Goal: Task Accomplishment & Management: Manage account settings

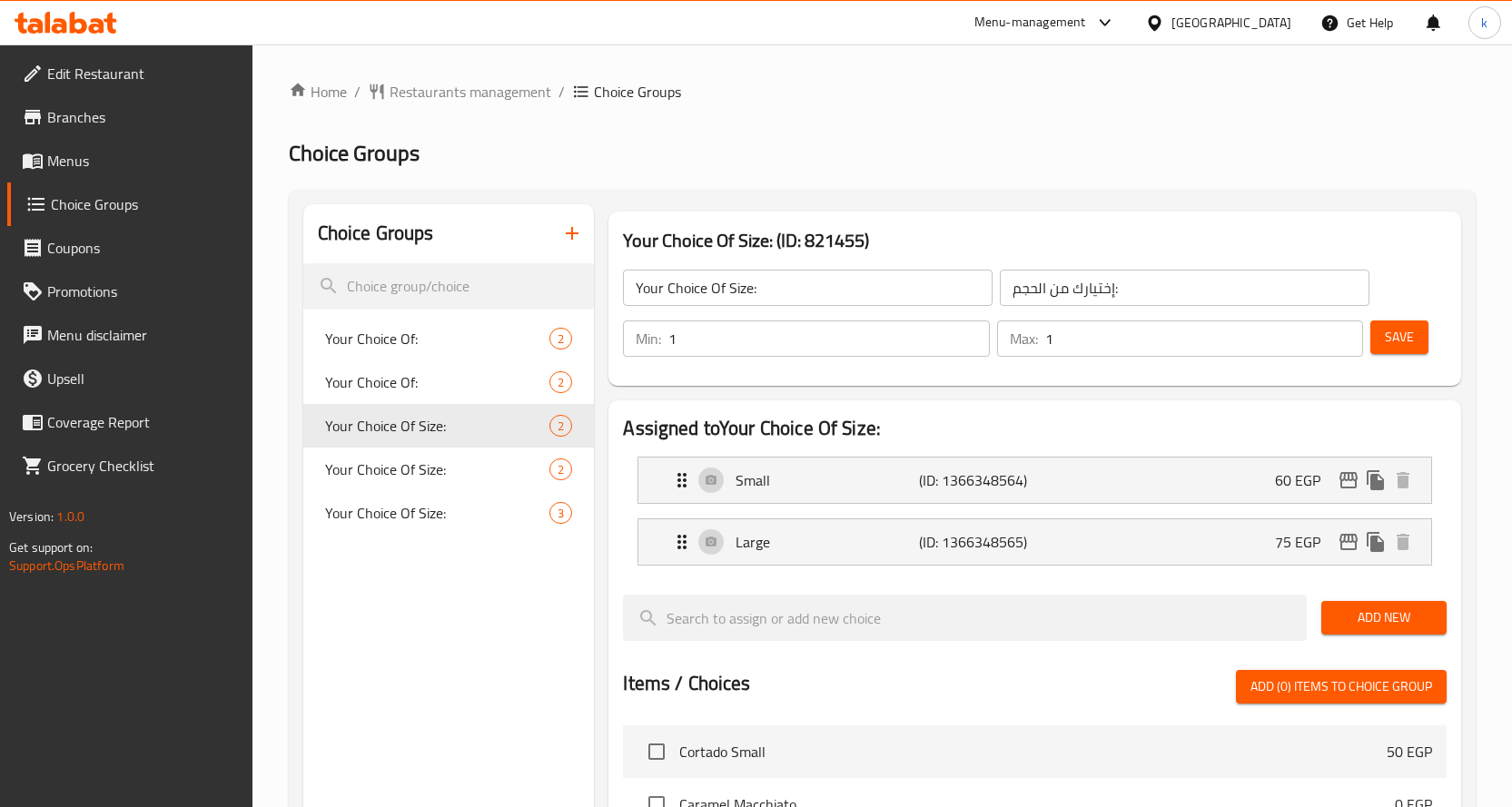
click at [461, 107] on div "Home / Restaurants management / Choice Groups Choice Groups Choice Groups Your …" at bounding box center [882, 723] width 1187 height 1285
click at [476, 93] on span "Restaurants management" at bounding box center [471, 92] width 162 height 21
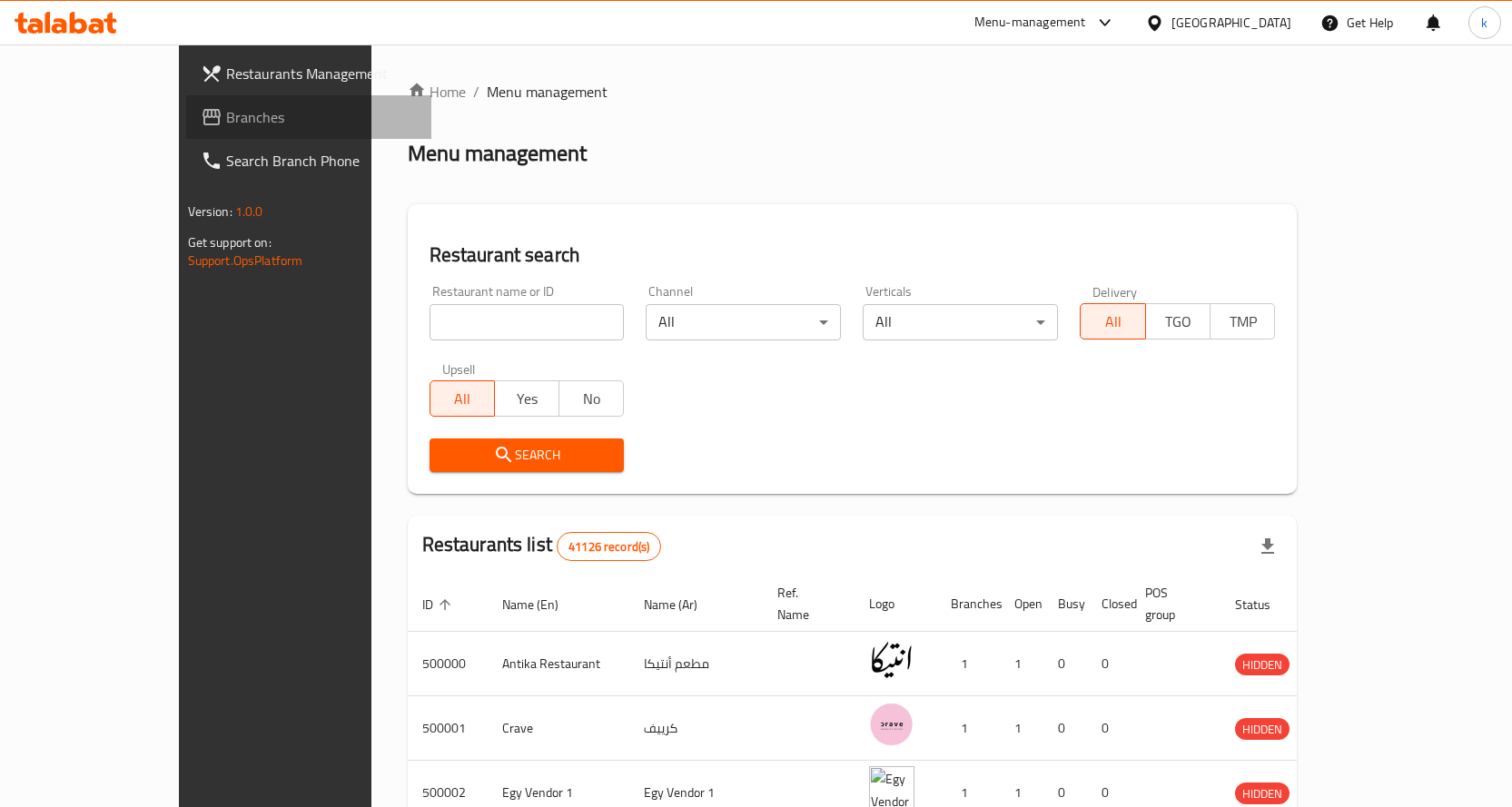
click at [226, 116] on span "Branches" at bounding box center [322, 117] width 191 height 21
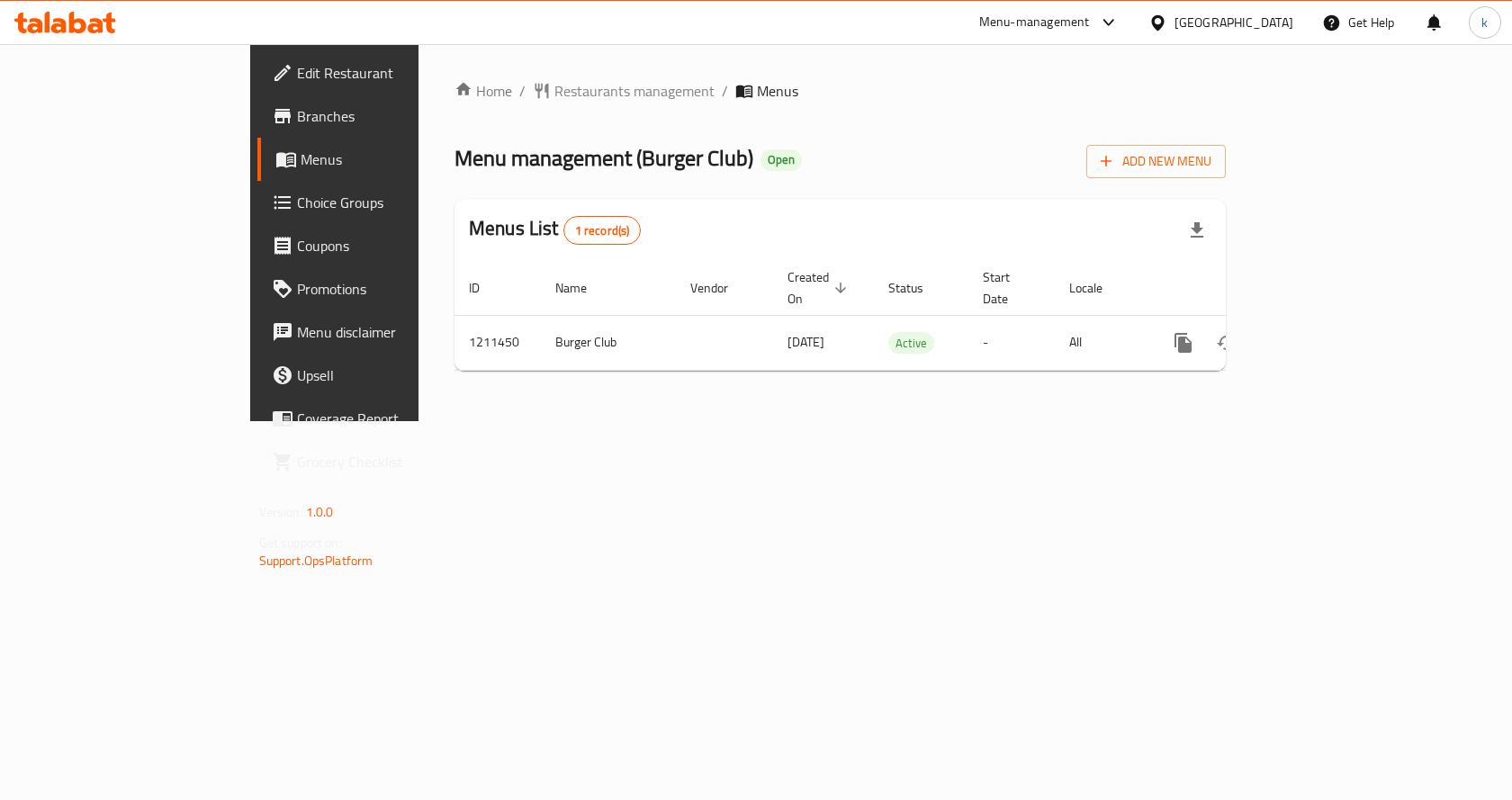
click at [297, 198] on span "Choice Groups" at bounding box center [392, 202] width 191 height 21
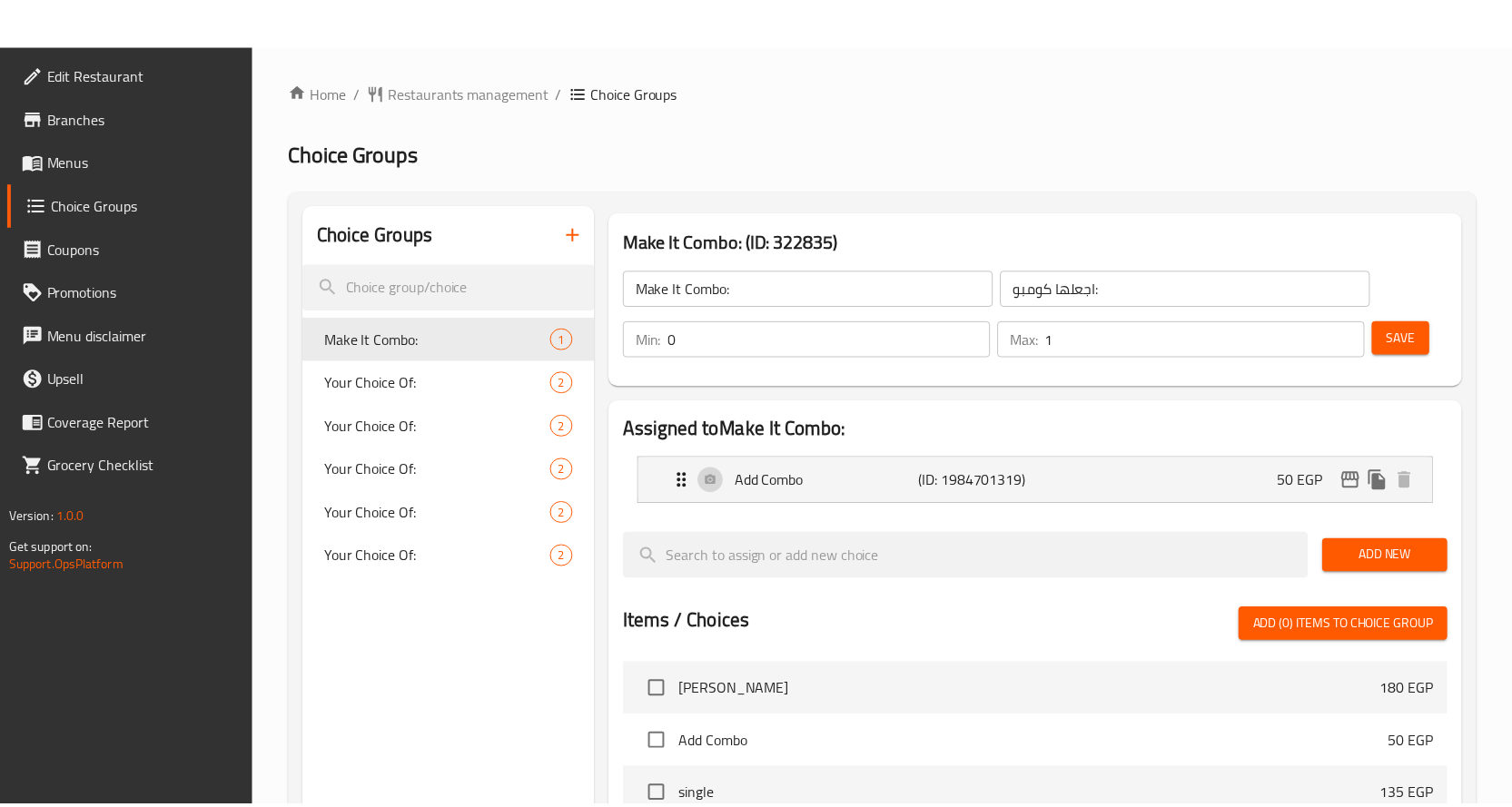
scroll to position [533, 0]
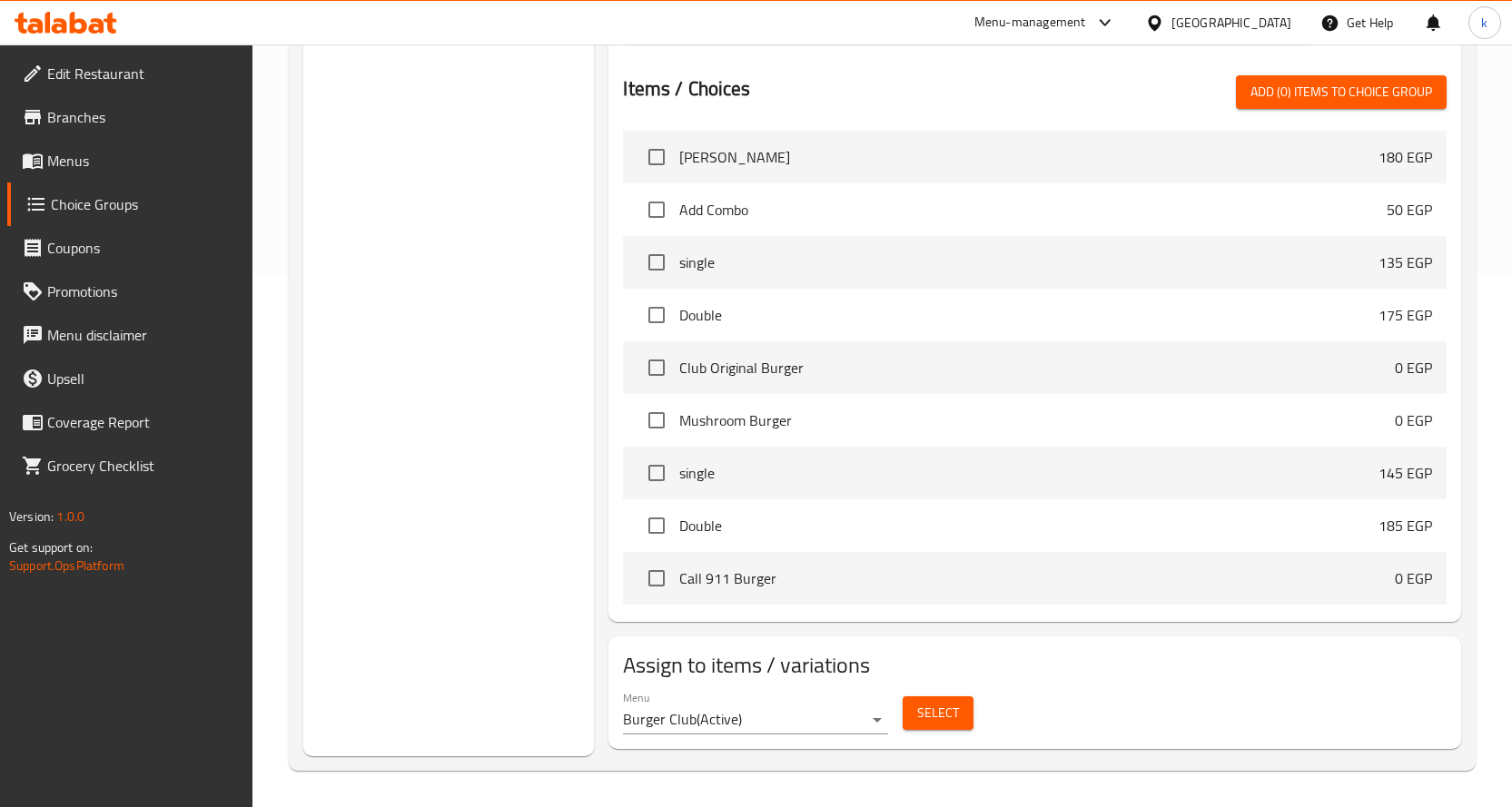
drag, startPoint x: 1135, startPoint y: 665, endPoint x: 1020, endPoint y: 480, distance: 217.8
click at [1135, 665] on h2 "Assign to items / variations" at bounding box center [1034, 666] width 824 height 29
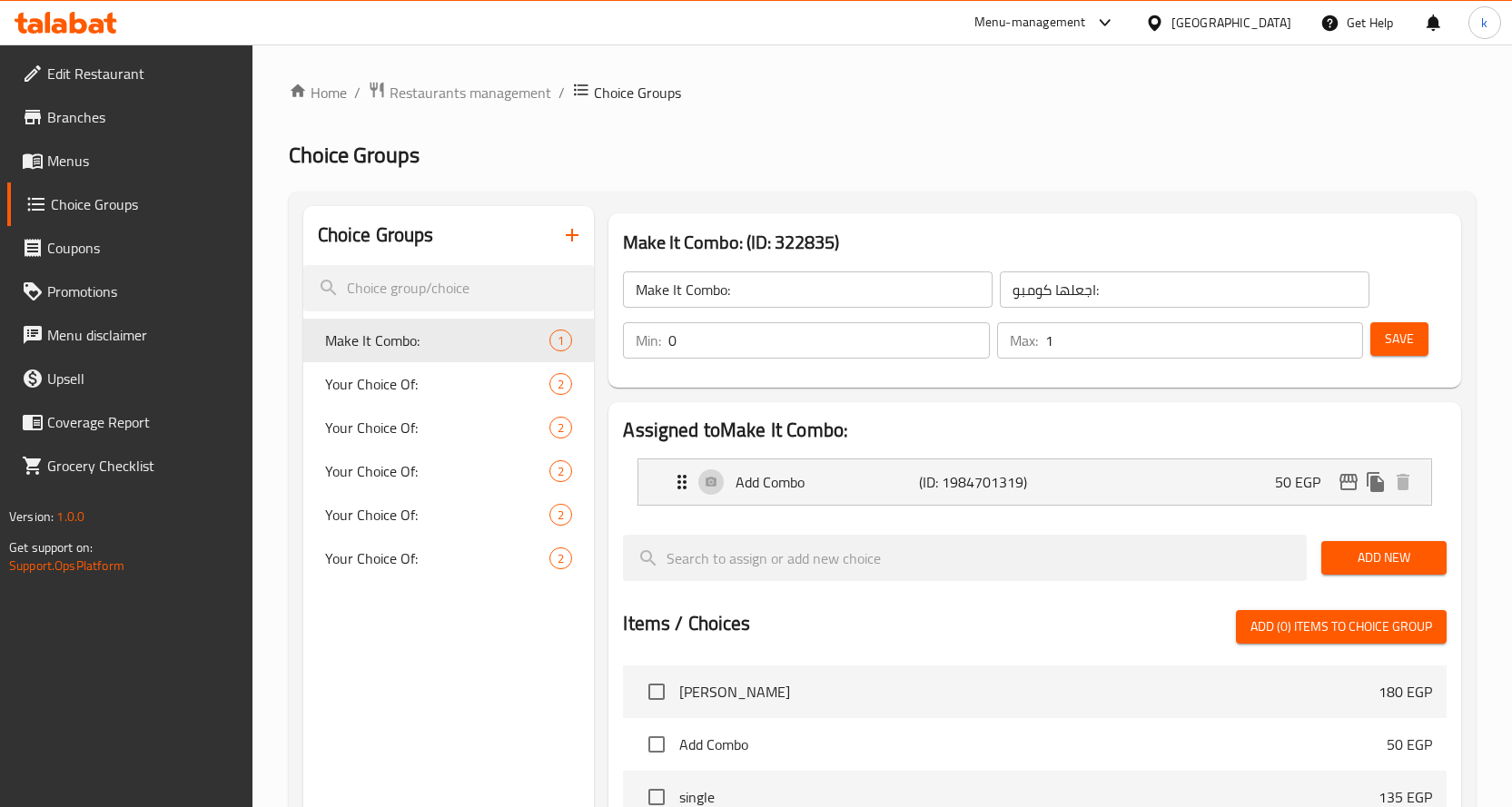
click at [1263, 16] on div "Egypt" at bounding box center [1231, 22] width 120 height 19
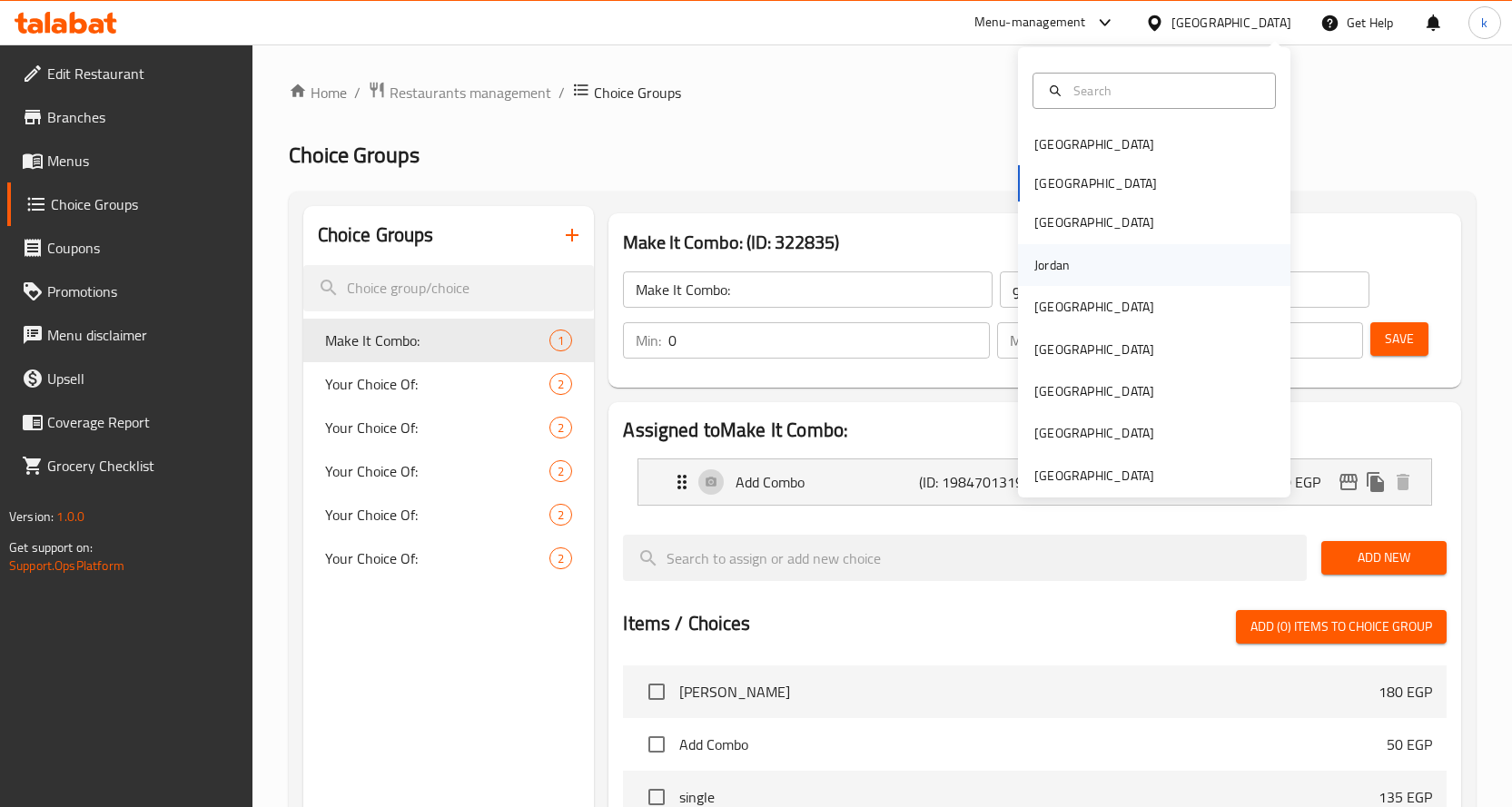
click at [1052, 264] on div "Jordan" at bounding box center [1052, 265] width 35 height 19
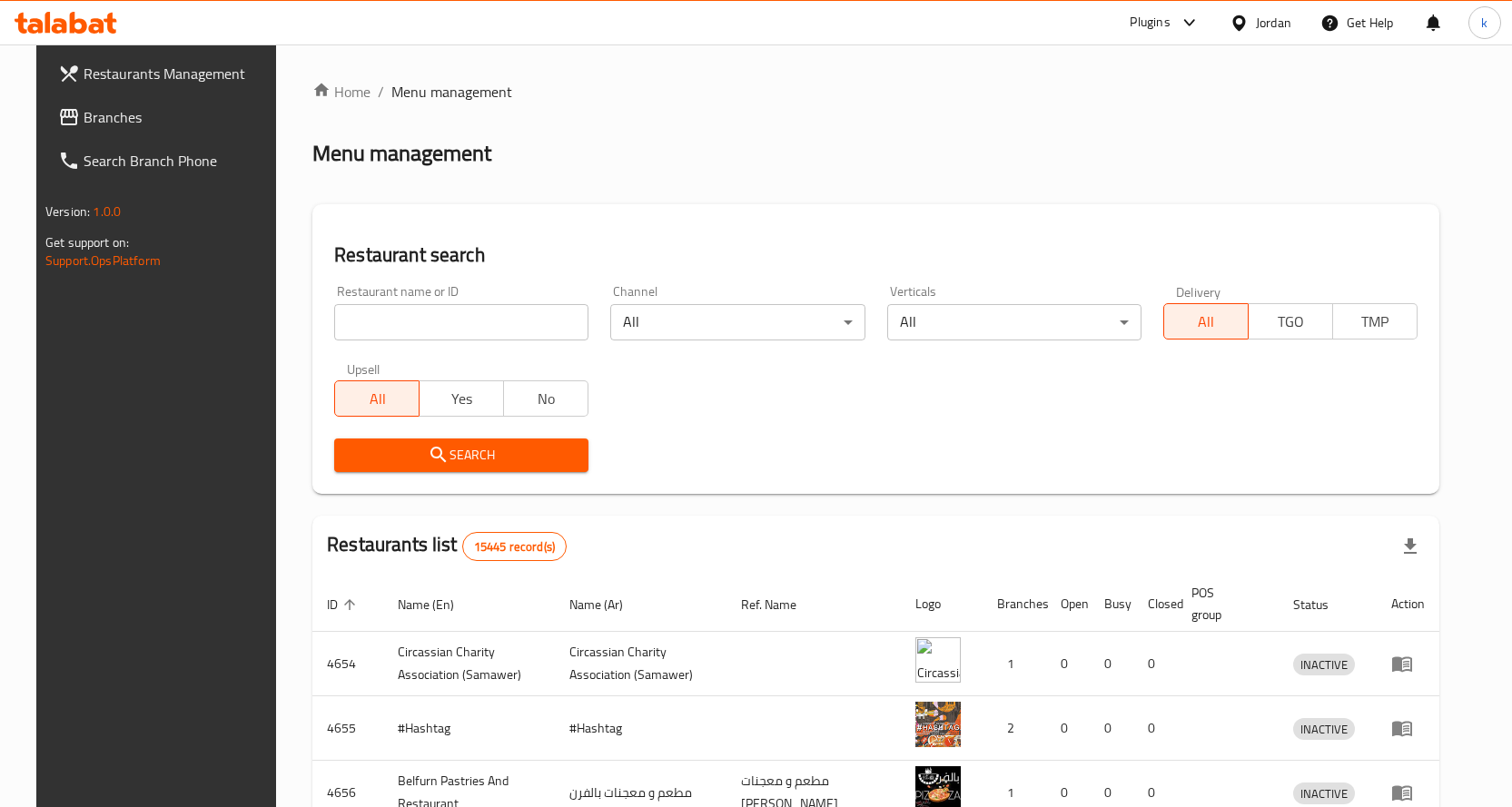
click at [112, 124] on span "Branches" at bounding box center [179, 117] width 191 height 21
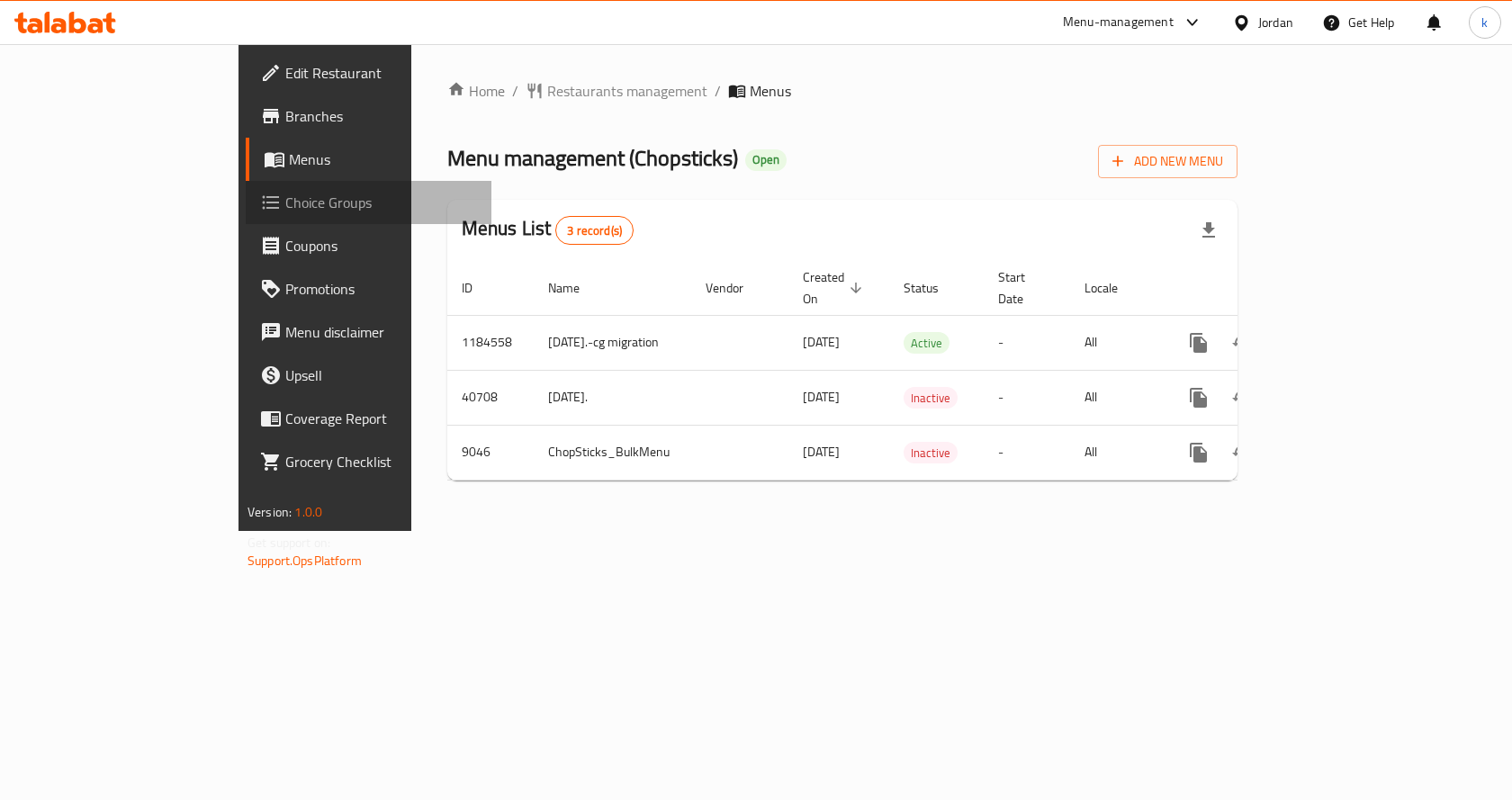
click at [285, 198] on span "Choice Groups" at bounding box center [381, 202] width 191 height 21
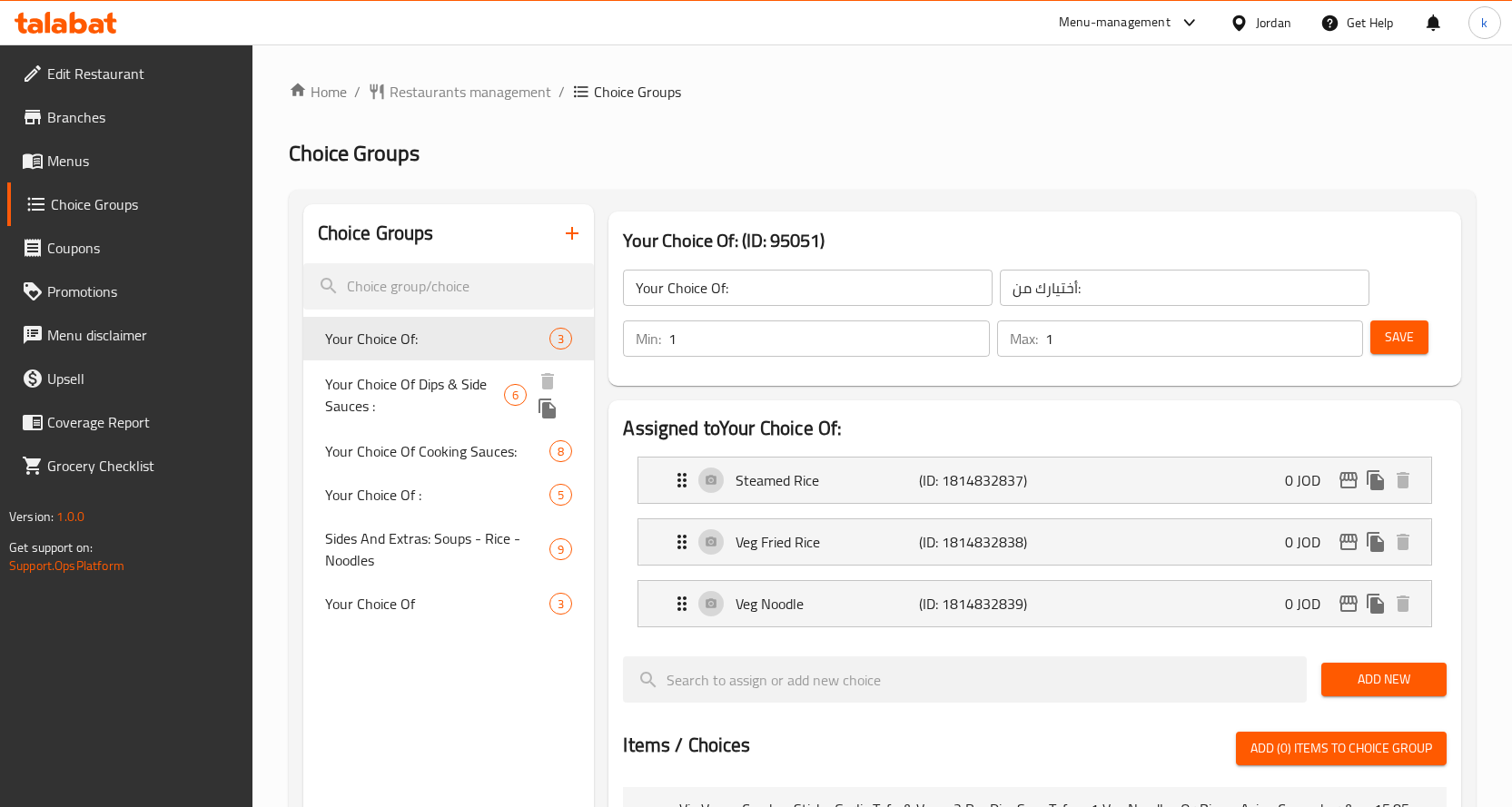
click at [469, 384] on span "Your Choice Of Dips & Side Sauces :" at bounding box center [415, 395] width 179 height 44
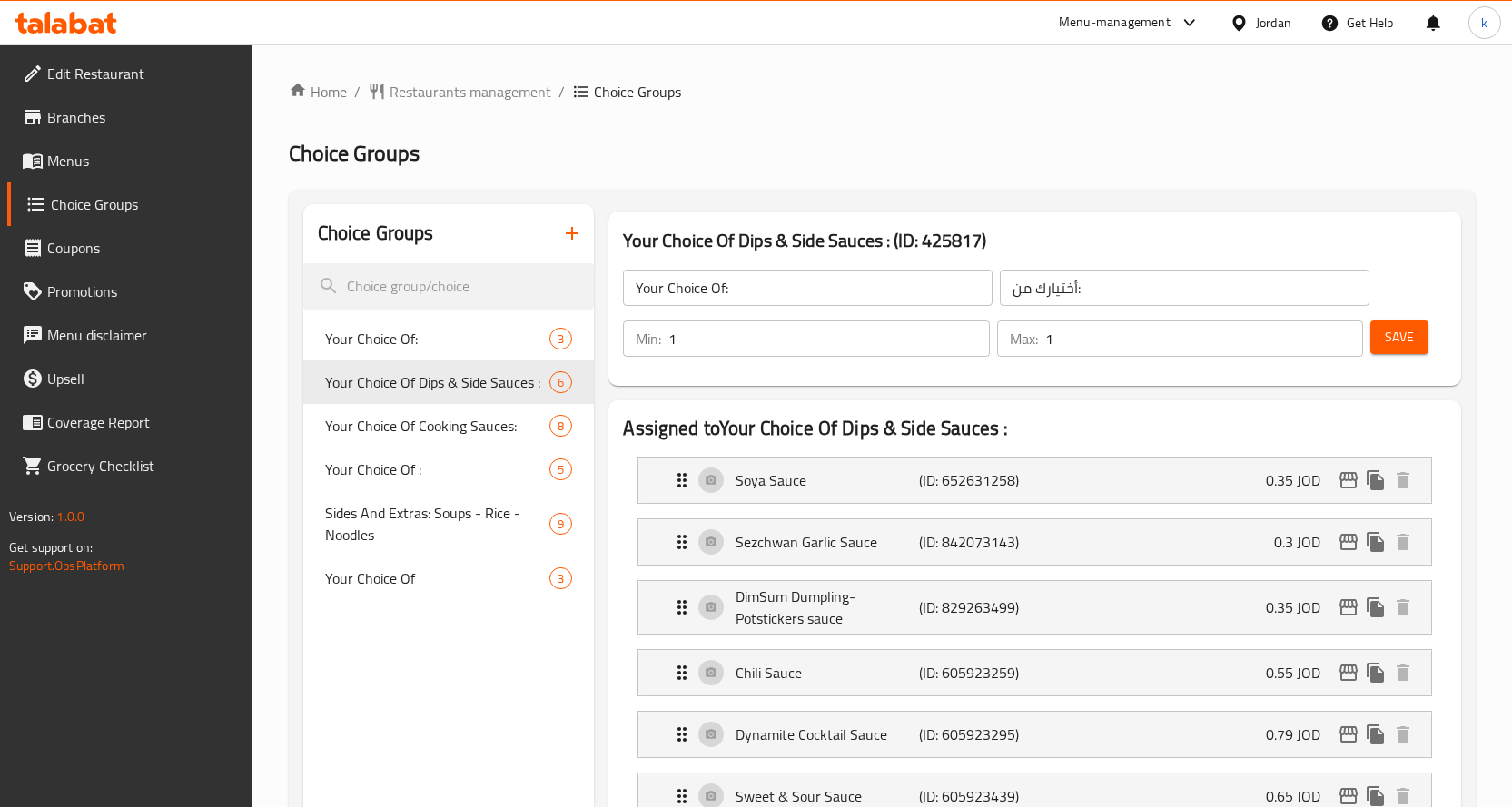
type input "Your Choice Of Dips & Side Sauces :"
type input "اختيارك من الصلصات الجانبية والغموس:"
type input "0"
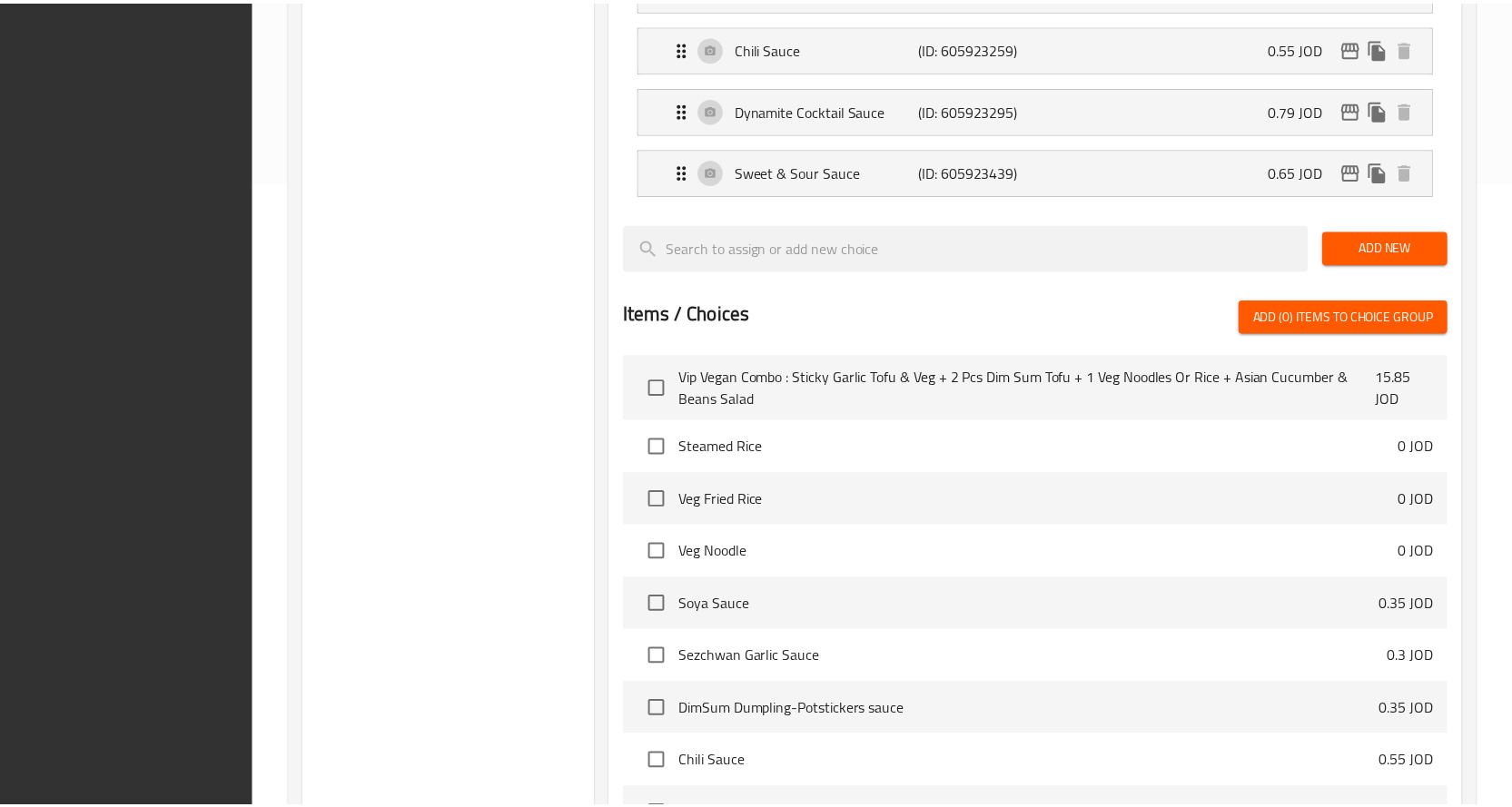
scroll to position [849, 0]
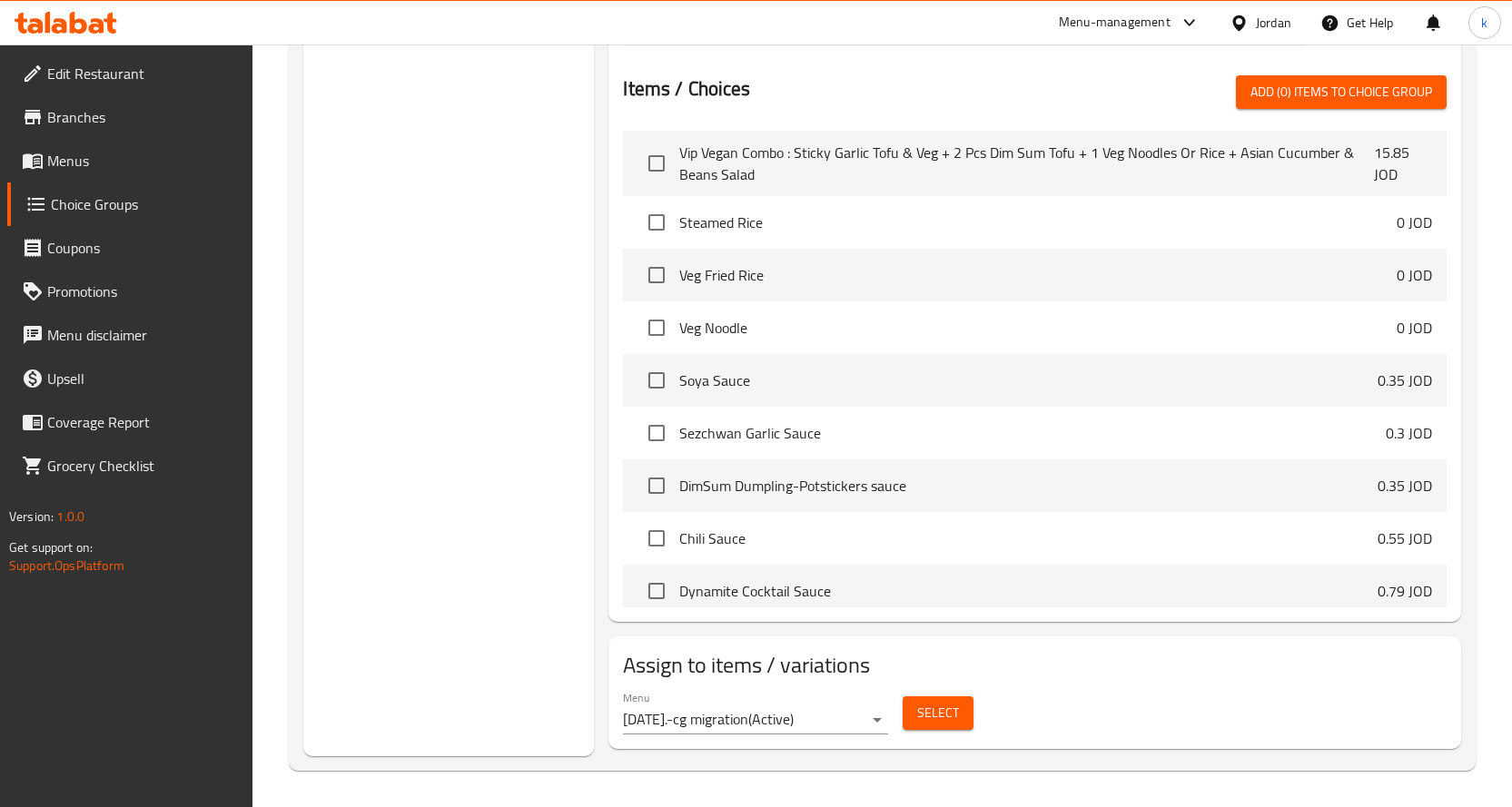
click at [1090, 692] on div "Menu 28.07.2019.-cg migration ( Active ) Select" at bounding box center [1035, 713] width 838 height 58
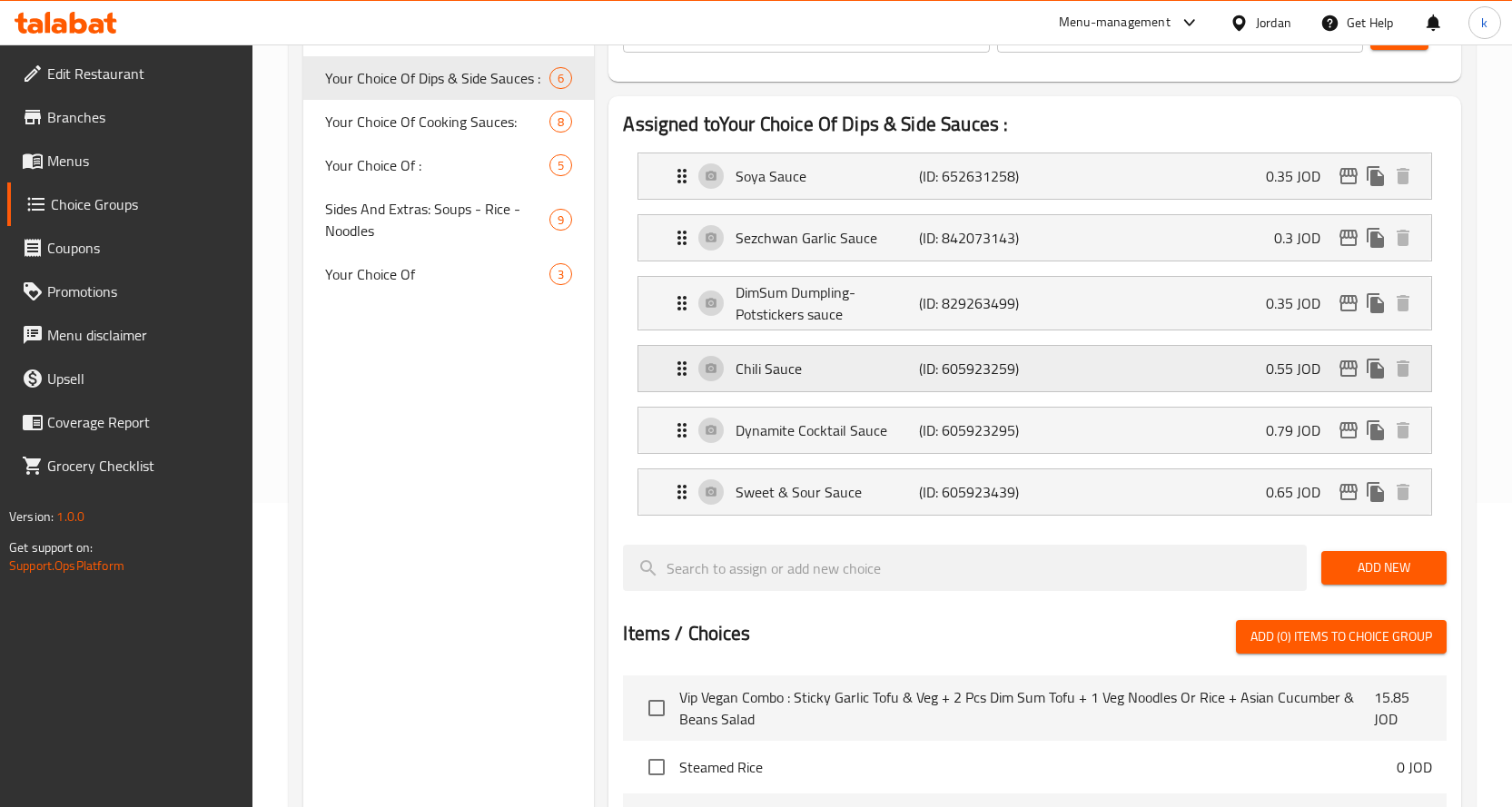
scroll to position [0, 0]
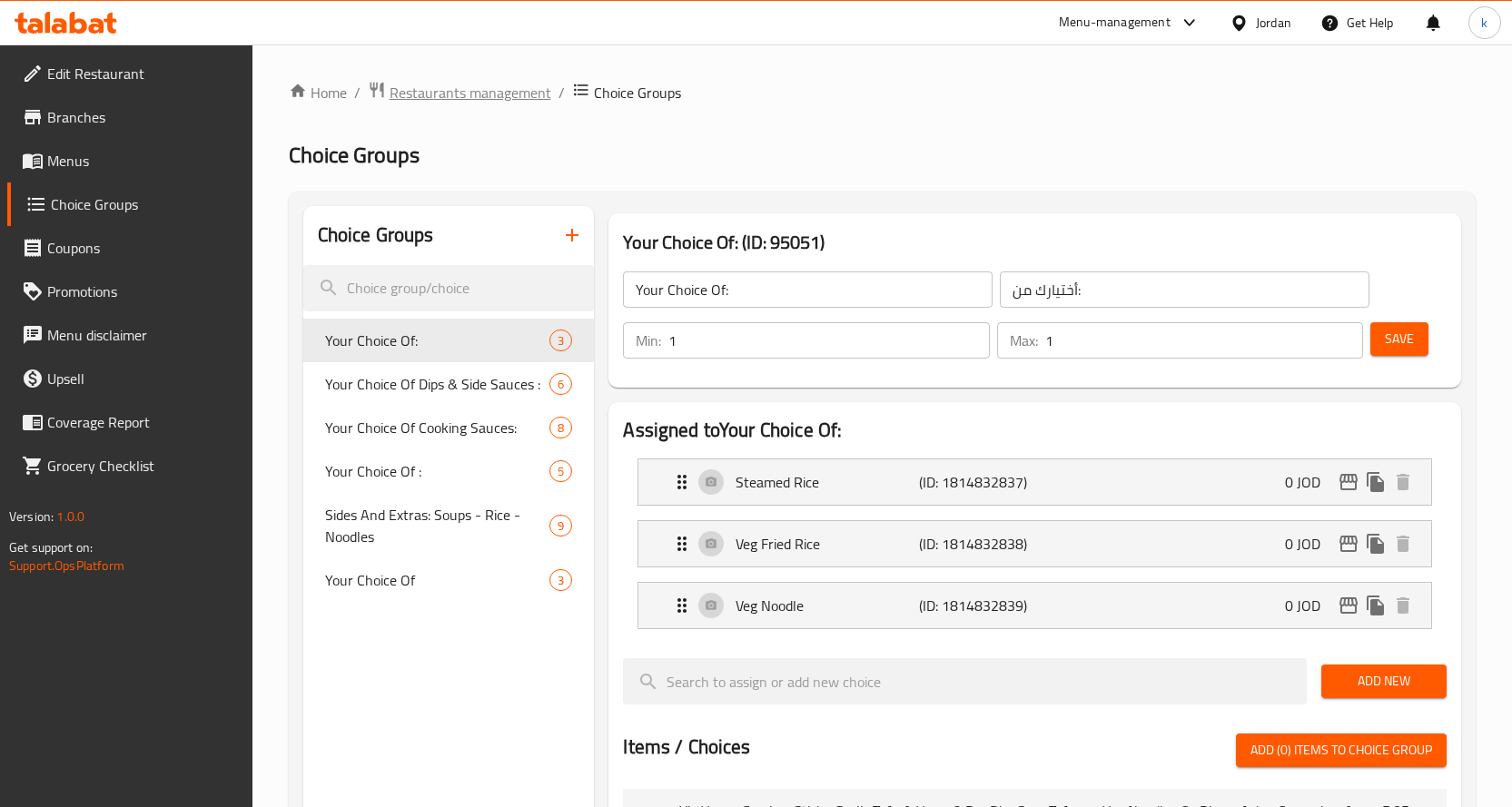
click at [472, 91] on span "Restaurants management" at bounding box center [471, 93] width 162 height 21
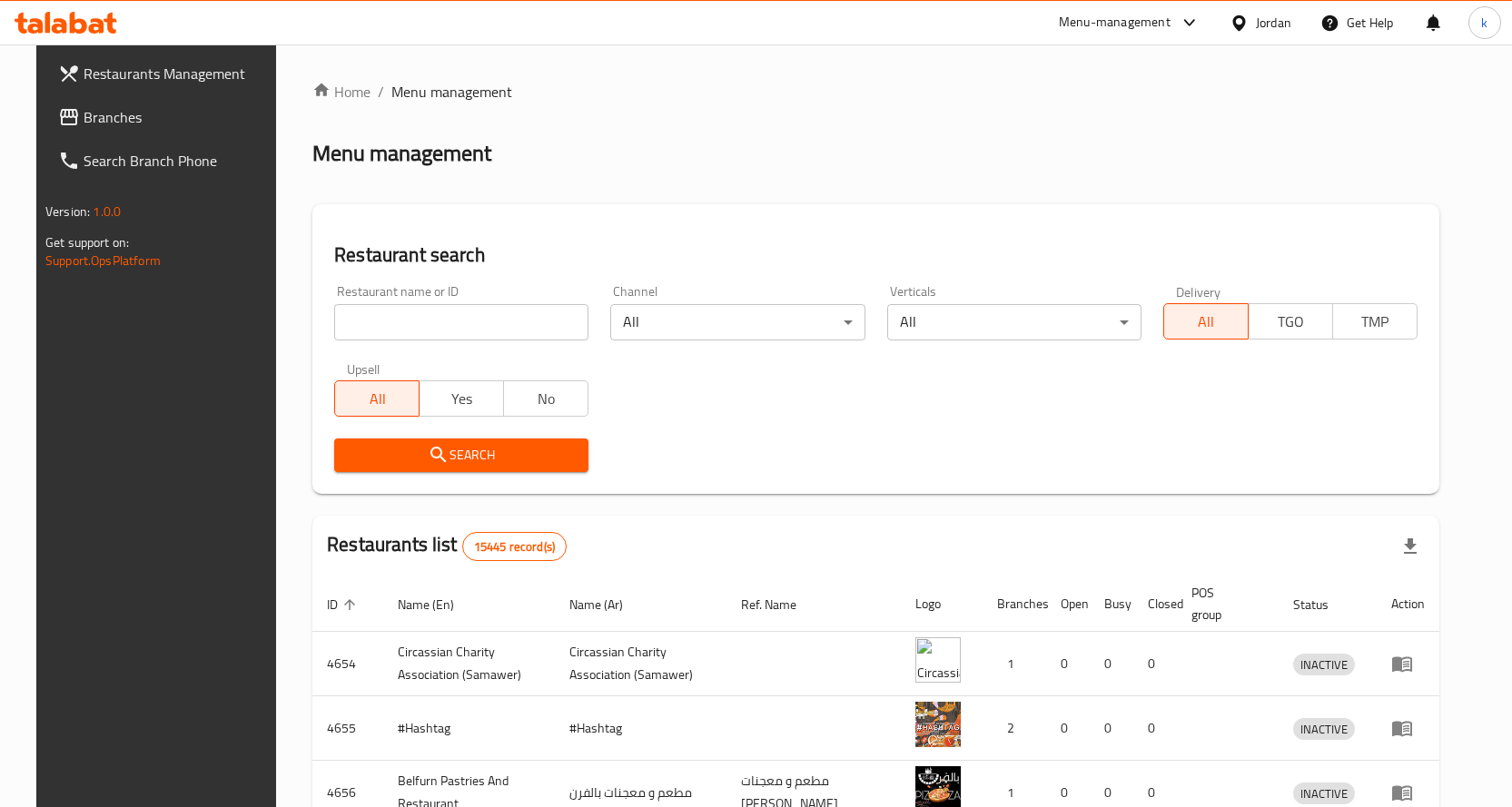
click at [154, 136] on link "Branches" at bounding box center [167, 117] width 246 height 44
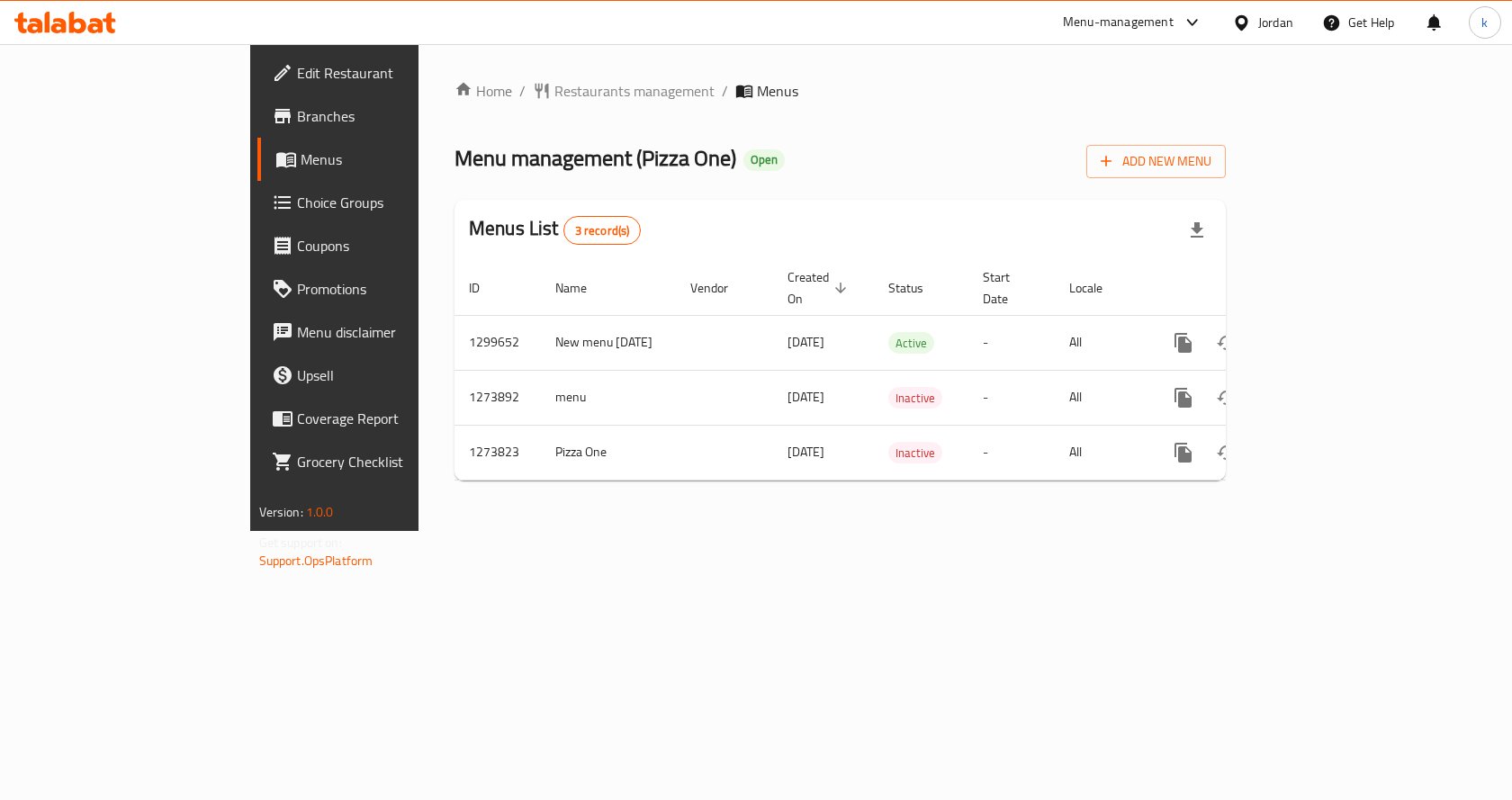
click at [297, 214] on span "Choice Groups" at bounding box center [392, 202] width 191 height 21
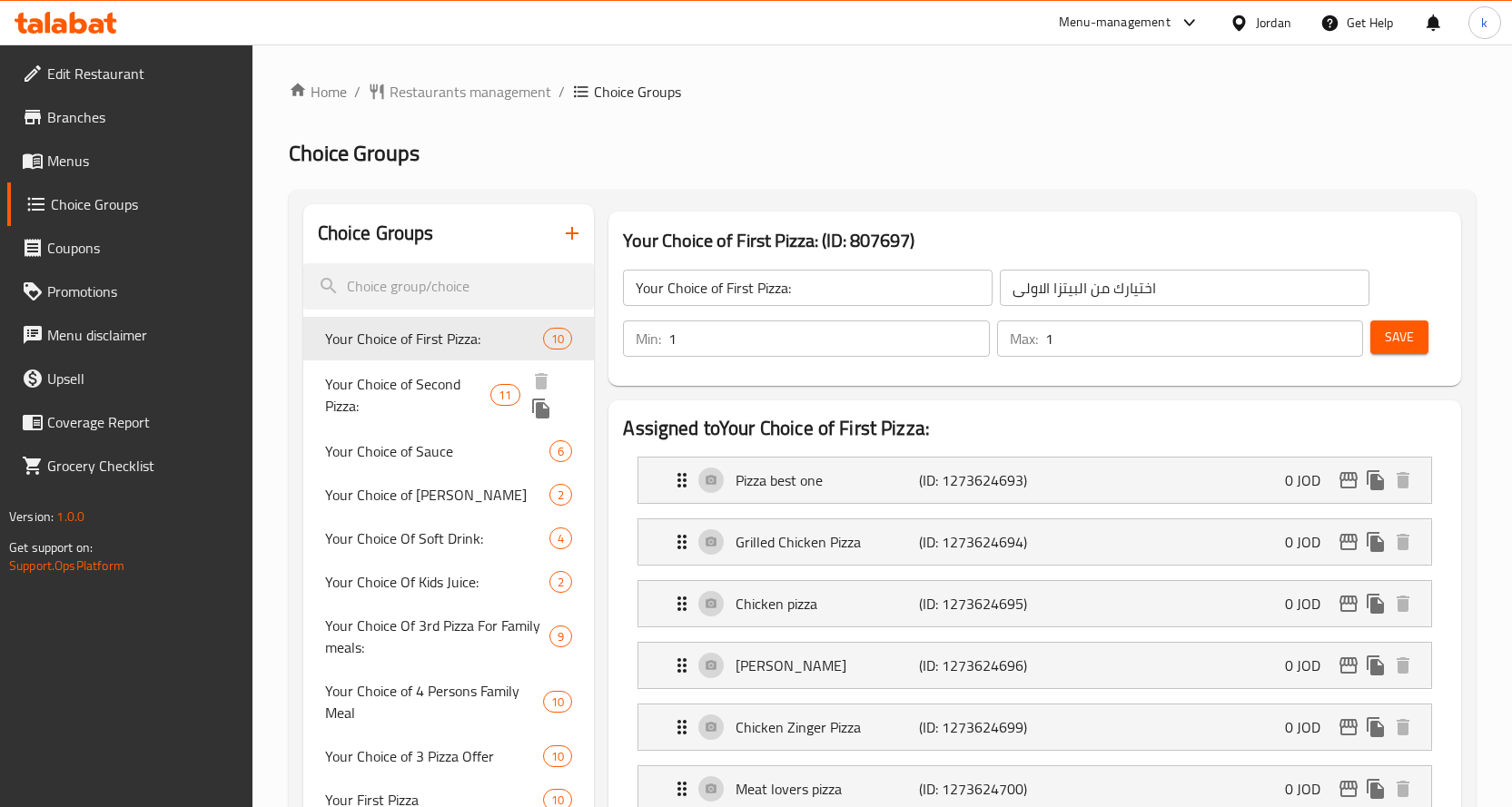
click at [423, 379] on span "Your Choice of Second Pizza:" at bounding box center [408, 395] width 167 height 44
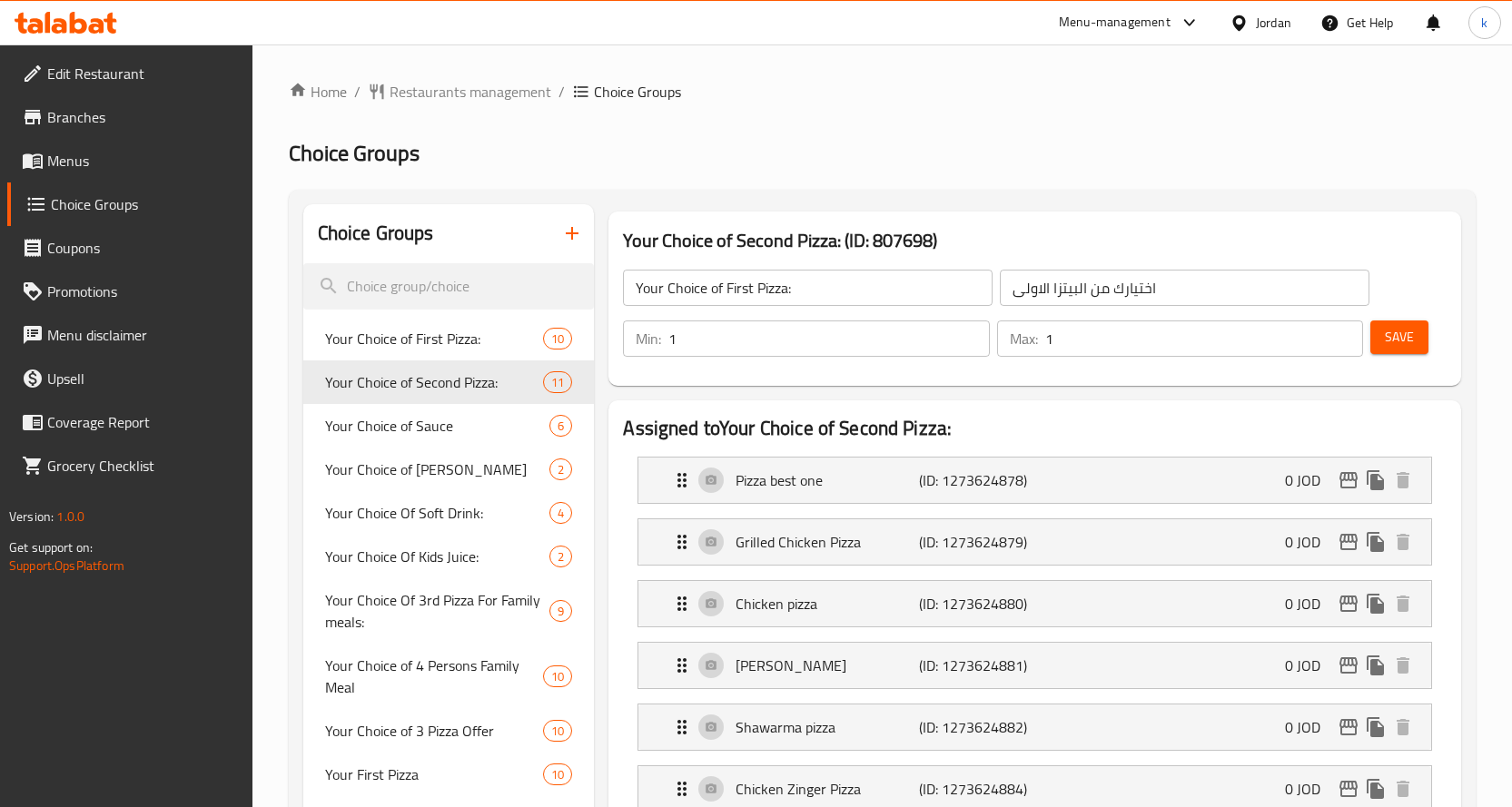
type input "Your Choice of Second Pizza:"
type input "اختيارك من البيتزا الثانية"
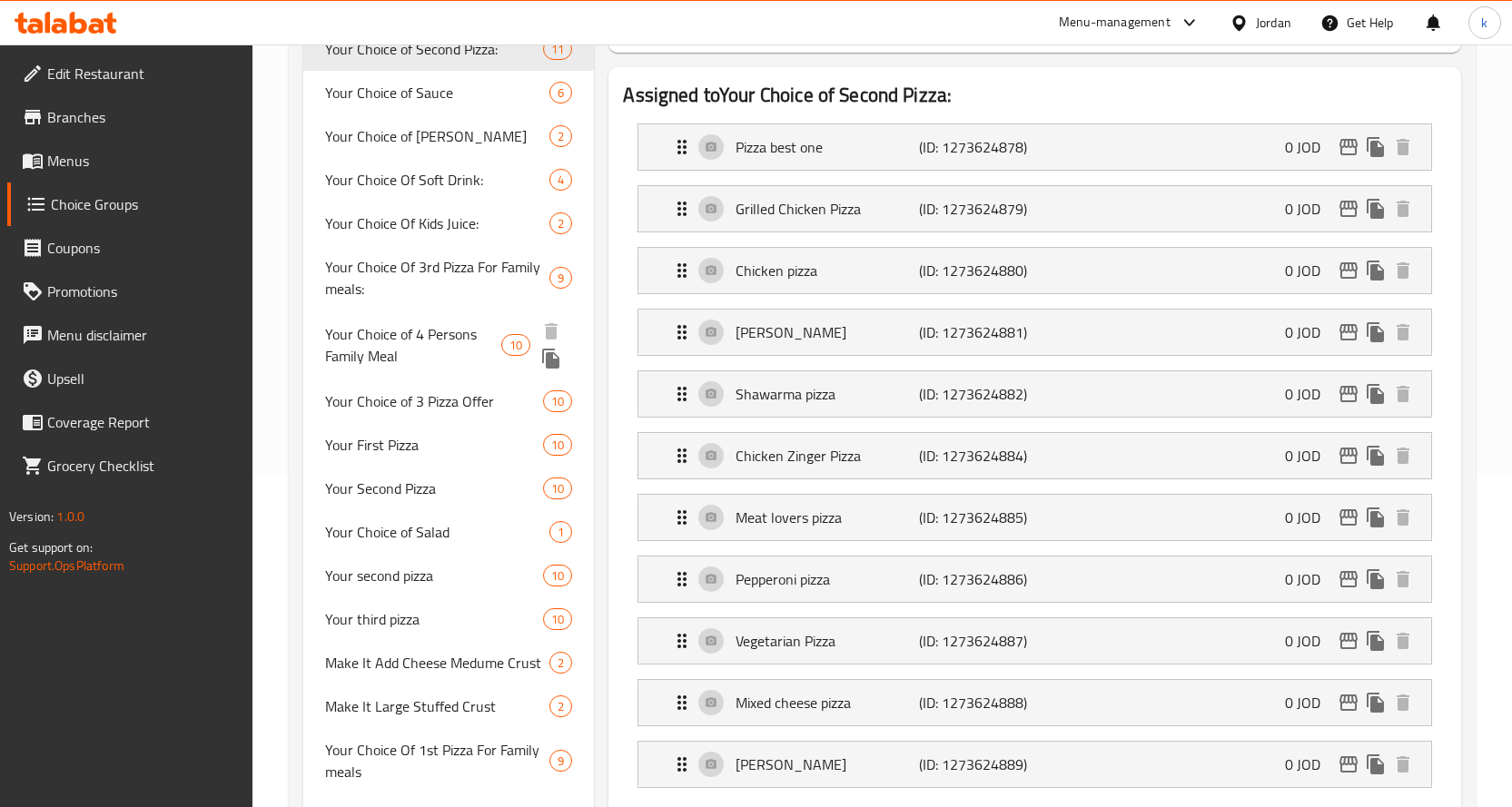
scroll to position [152, 0]
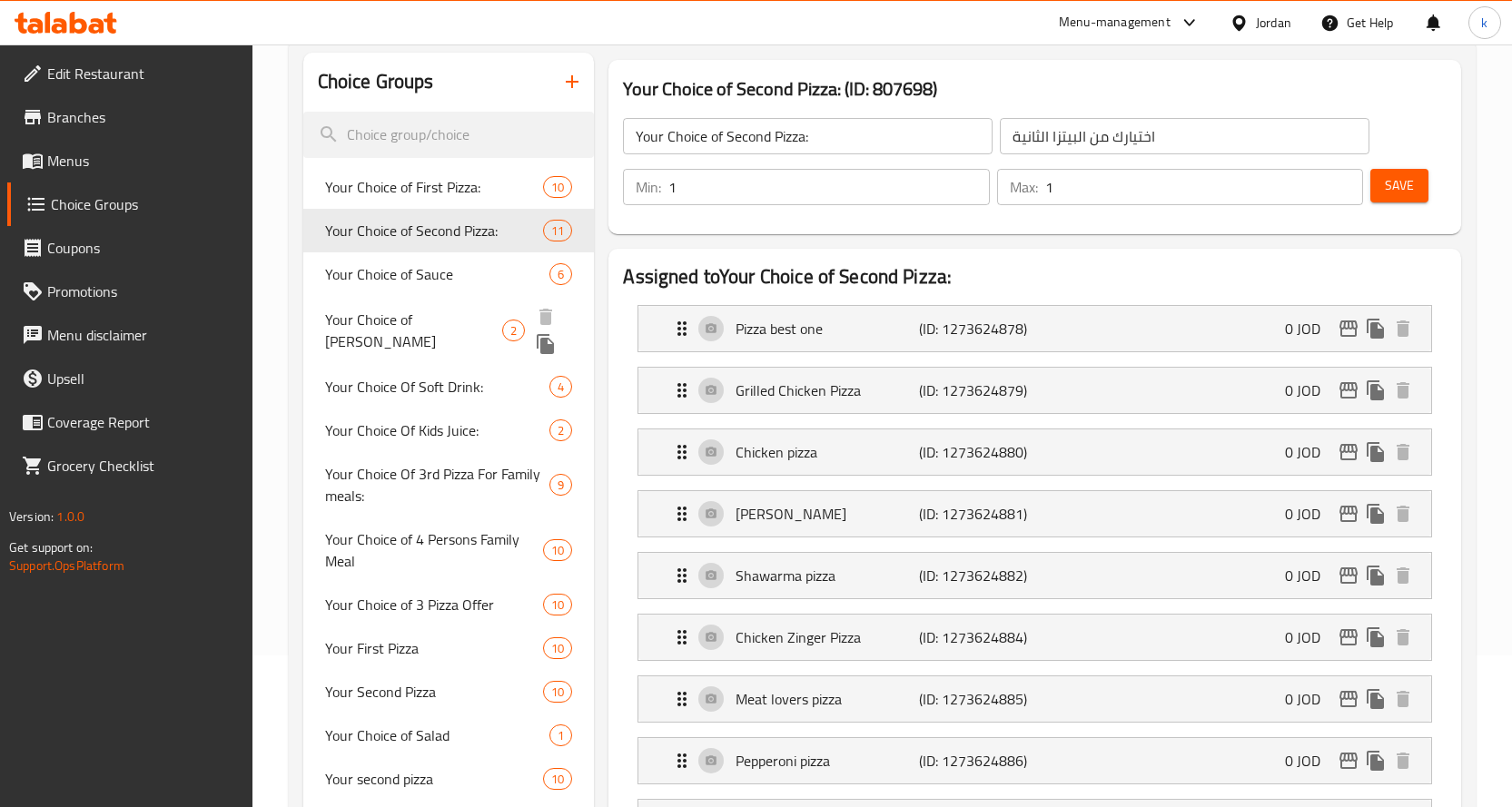
click at [427, 322] on span "Your Choice of [PERSON_NAME]" at bounding box center [414, 330] width 177 height 44
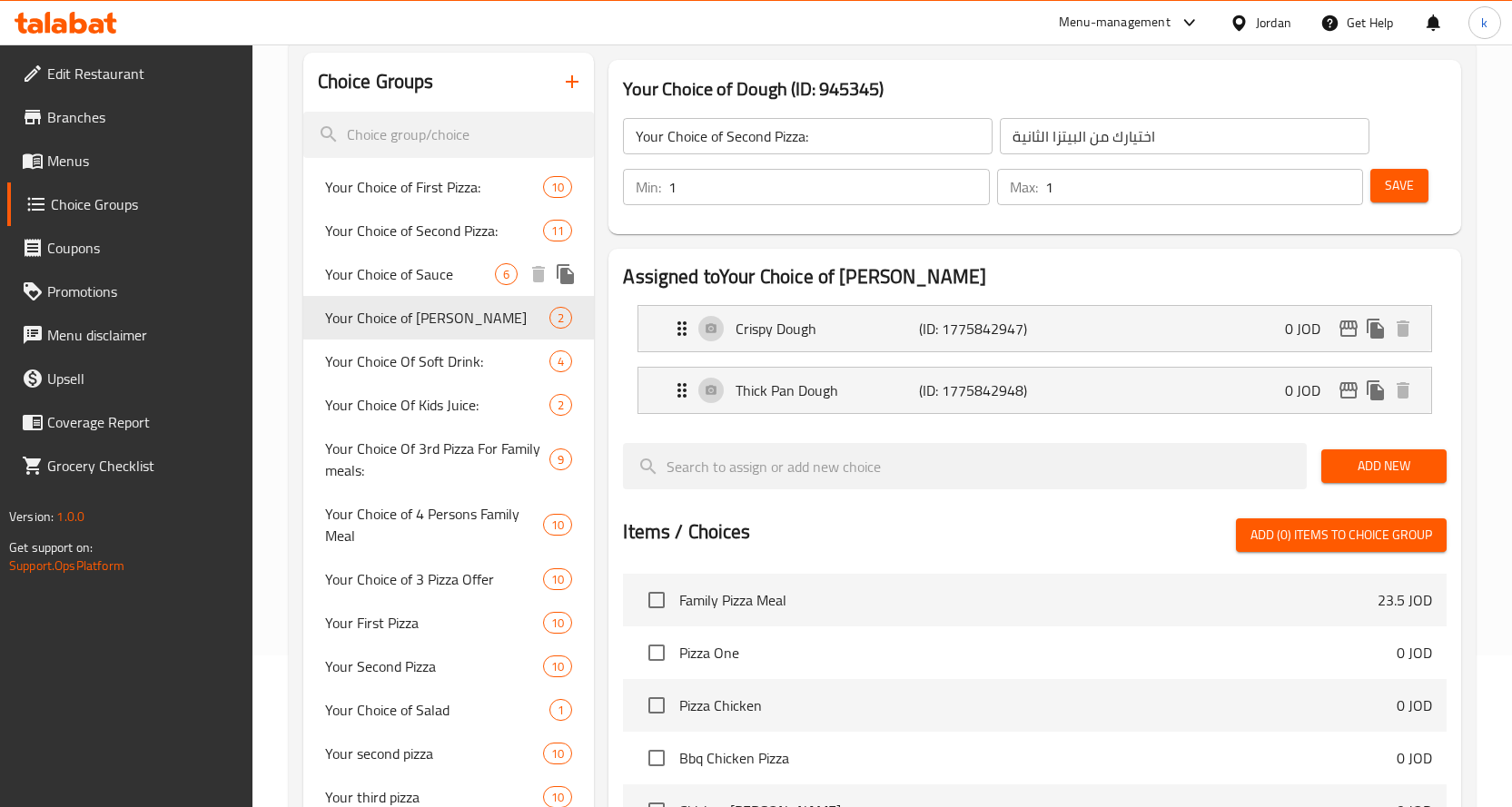
type input "Your Choice of [PERSON_NAME]"
type input "اختيارك من العجينه"
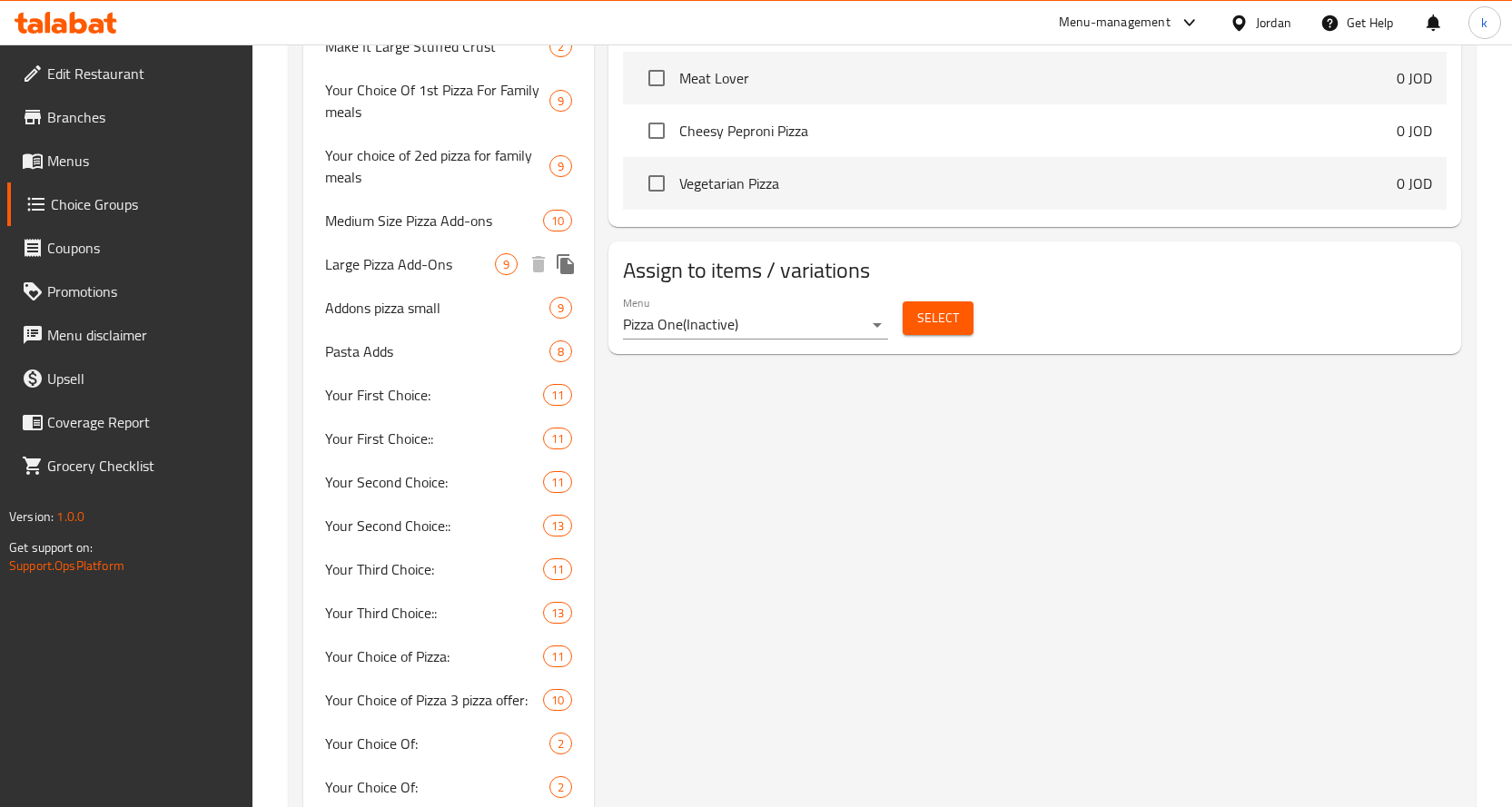
scroll to position [959, 0]
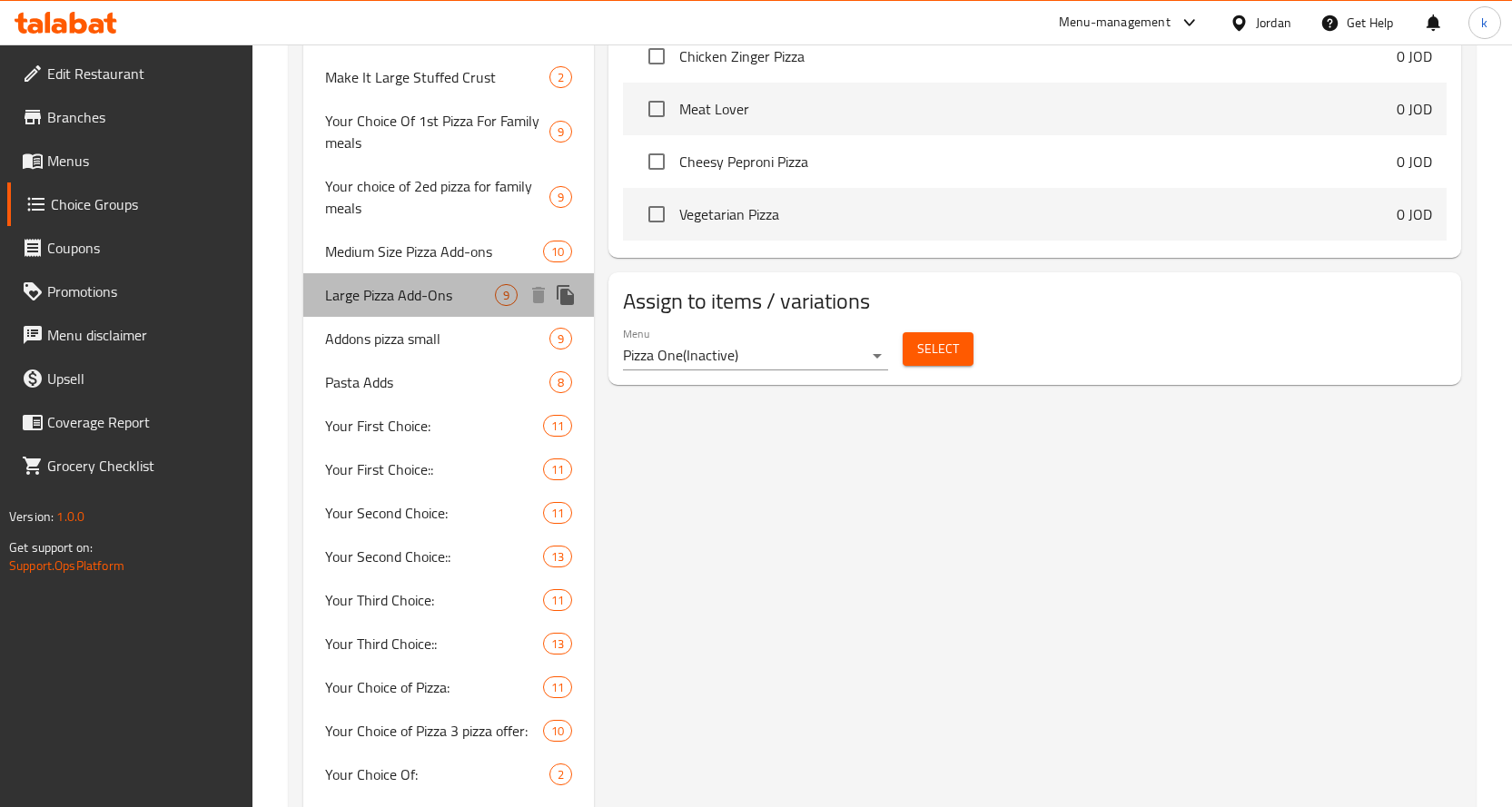
click at [412, 288] on span "Large Pizza Add-Ons" at bounding box center [410, 295] width 171 height 21
type input "Large Pizza Add-Ons"
type input "إضافات بيتزا كبير"
type input "0"
type input "9"
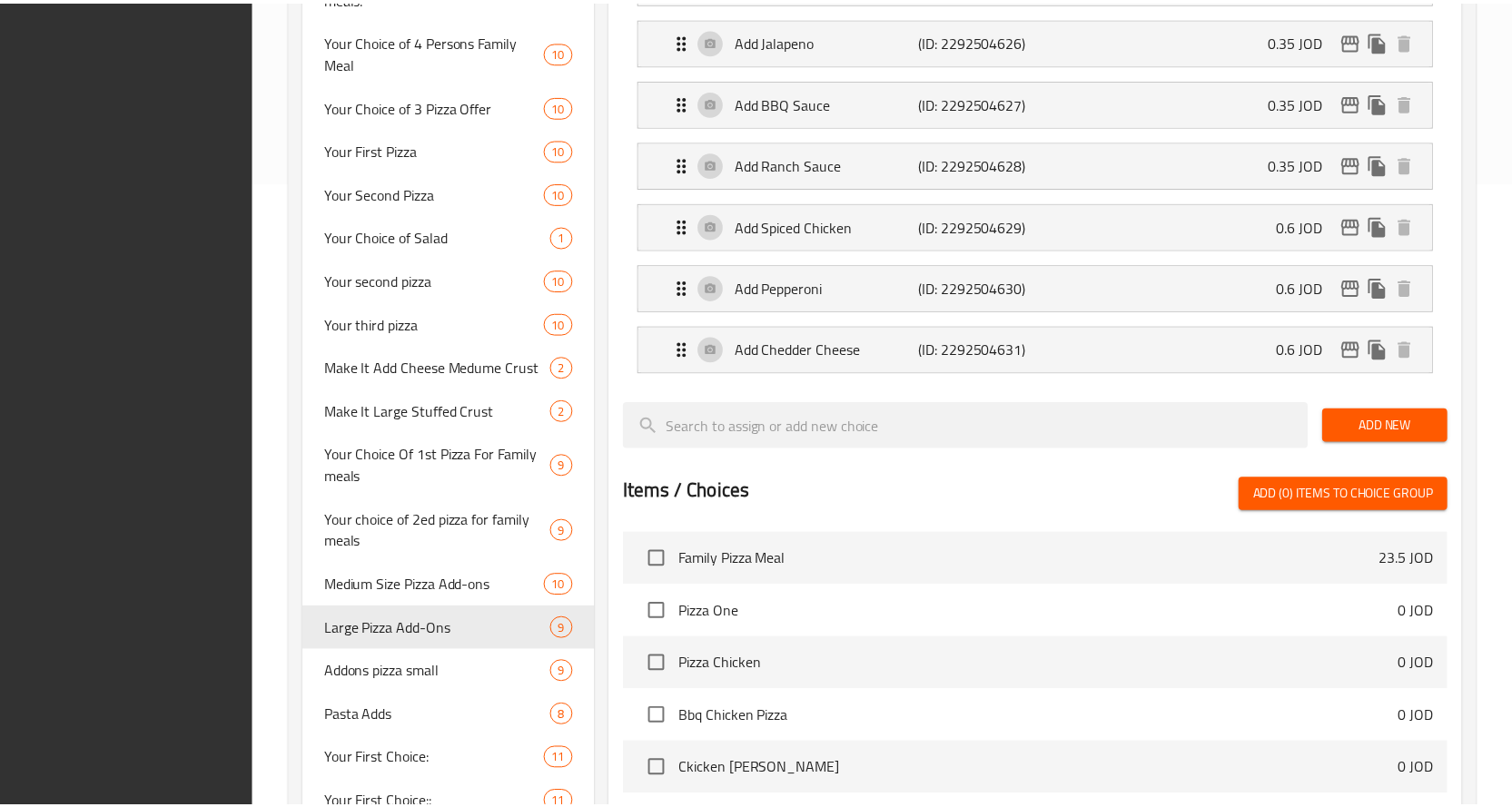
scroll to position [1050, 0]
